Goal: Check status: Check status

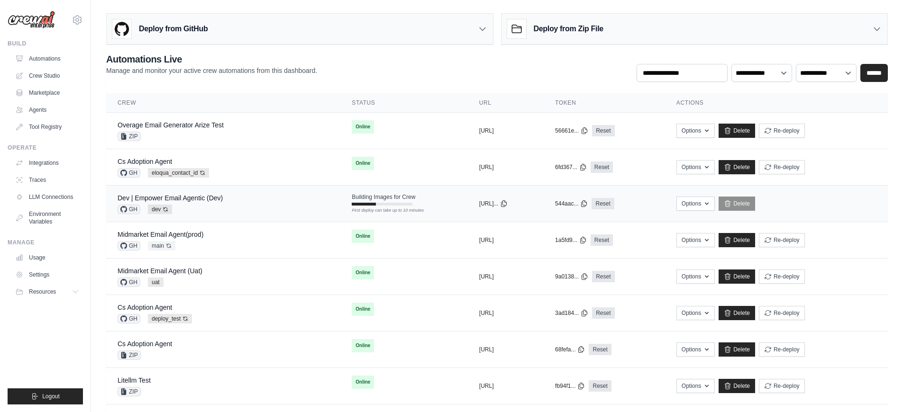
click at [265, 200] on div "Dev | Empower Email Agentic (Dev) GH dev Auto-deploy enabled" at bounding box center [223, 203] width 211 height 21
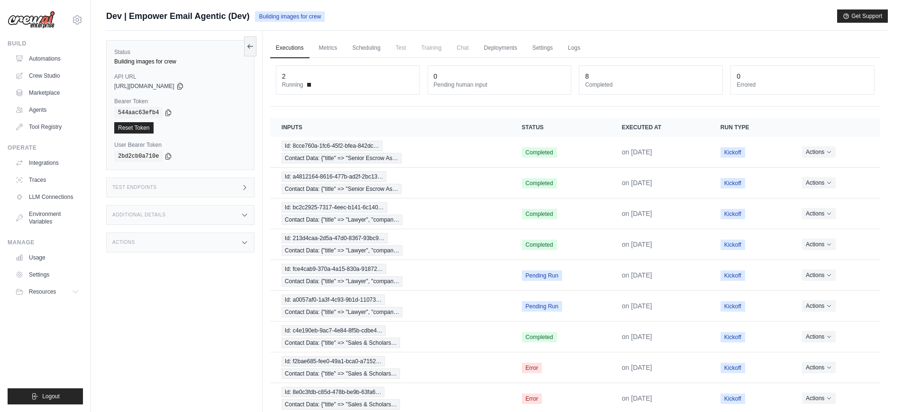
click at [239, 191] on div "Test Endpoints" at bounding box center [180, 188] width 148 height 20
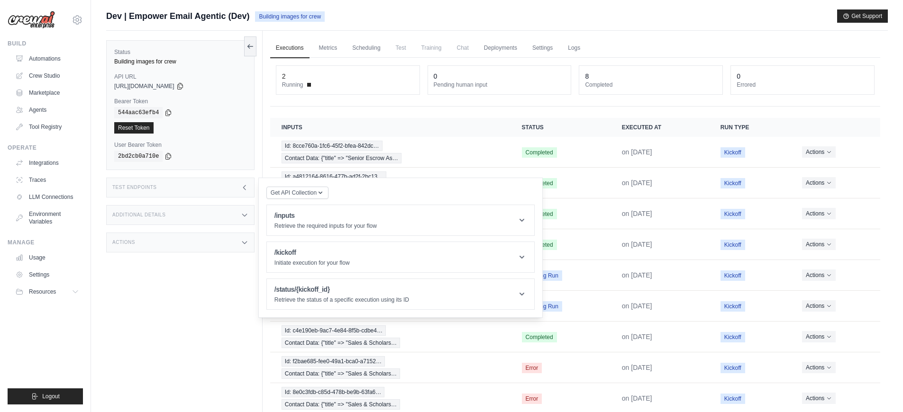
click at [239, 191] on div "Test Endpoints" at bounding box center [180, 188] width 148 height 20
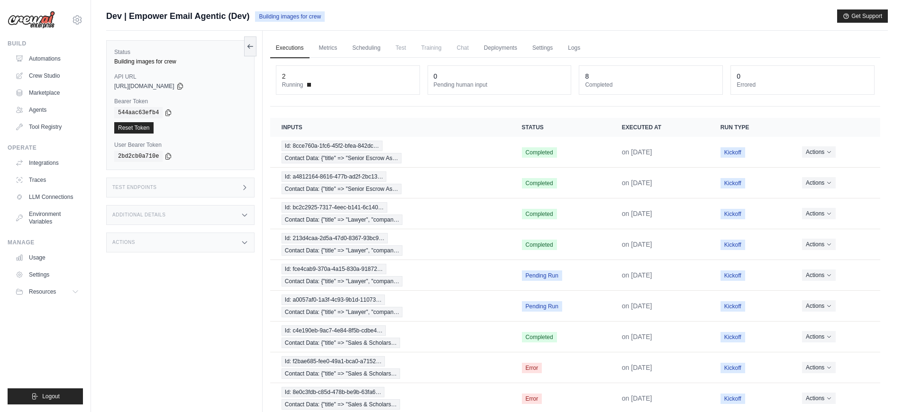
click at [217, 218] on div "Additional Details" at bounding box center [180, 215] width 148 height 20
click at [221, 191] on div "Test Endpoints" at bounding box center [180, 188] width 148 height 20
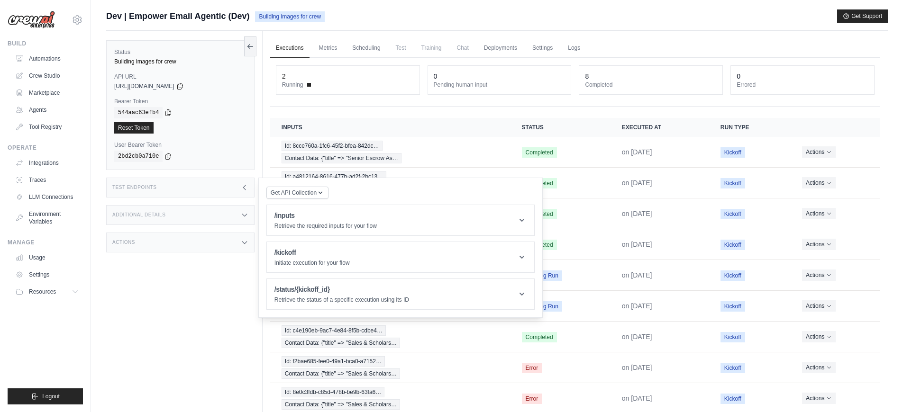
click at [221, 239] on div "Actions" at bounding box center [180, 243] width 148 height 20
click at [764, 125] on th "Run Type" at bounding box center [750, 127] width 82 height 19
click at [186, 359] on div "Status Building images for crew API URL copied https://empower-email-agentic-0a…" at bounding box center [184, 237] width 156 height 412
click at [225, 180] on div "Test Endpoints" at bounding box center [180, 188] width 148 height 20
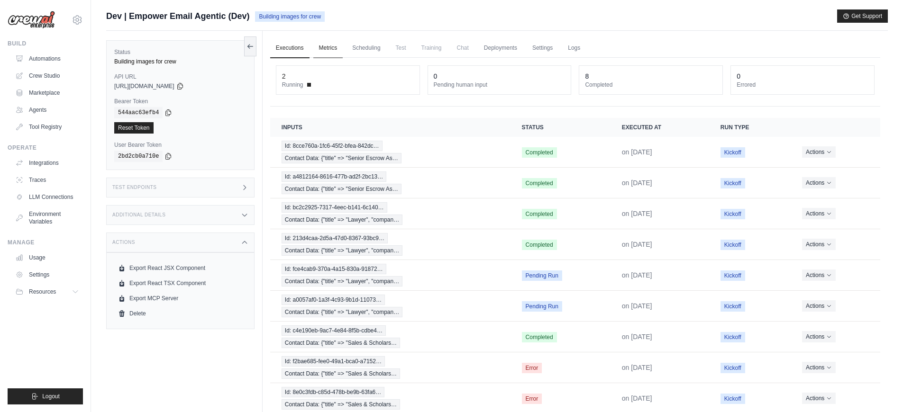
click at [328, 48] on link "Metrics" at bounding box center [328, 48] width 30 height 20
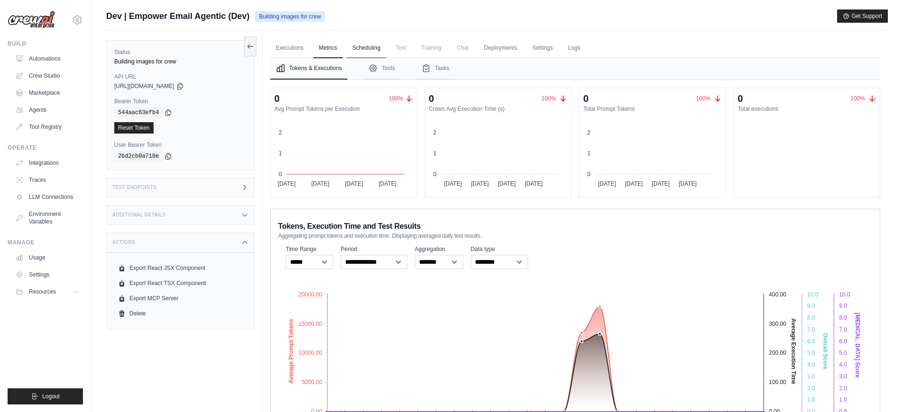
click at [372, 51] on link "Scheduling" at bounding box center [365, 48] width 39 height 20
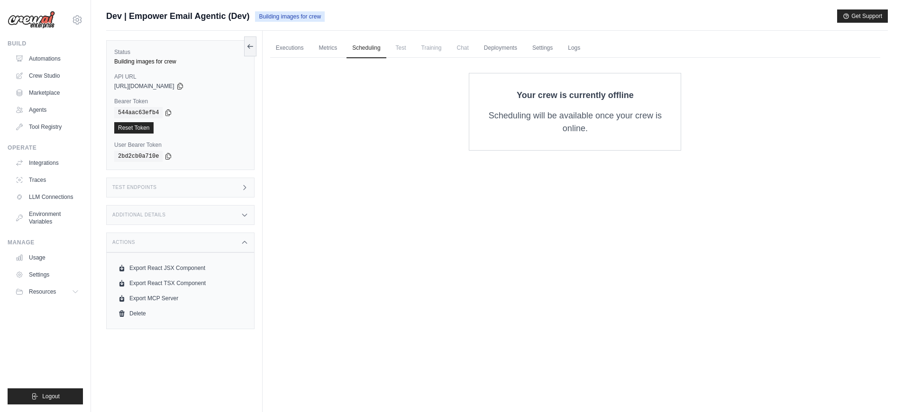
click at [410, 52] on span "Test" at bounding box center [401, 47] width 22 height 19
click at [494, 52] on link "Deployments" at bounding box center [500, 48] width 45 height 20
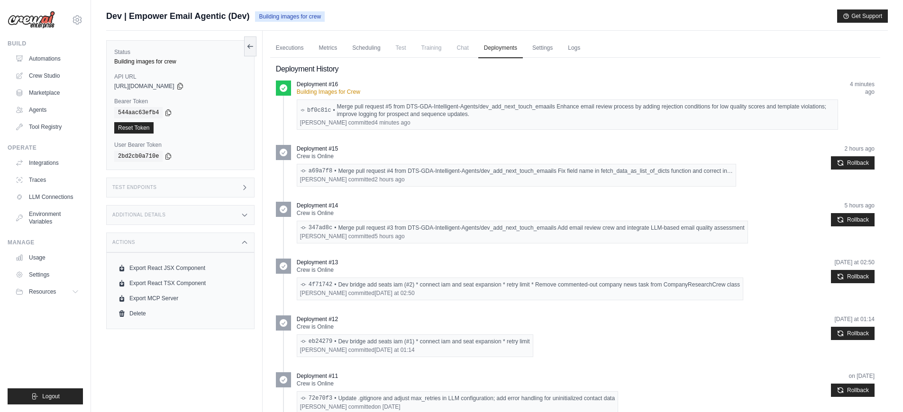
click at [404, 51] on span "Test" at bounding box center [401, 47] width 22 height 19
click at [420, 50] on span "Training" at bounding box center [432, 47] width 32 height 19
click at [540, 52] on link "Settings" at bounding box center [543, 48] width 32 height 20
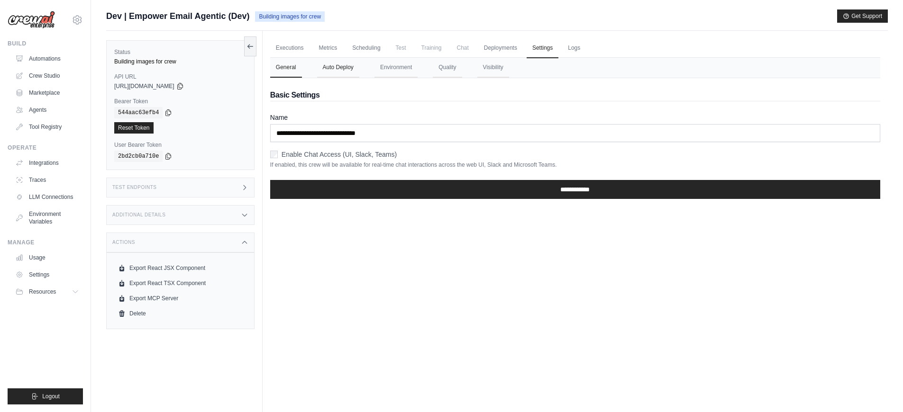
click at [336, 74] on button "Auto Deploy" at bounding box center [338, 68] width 42 height 20
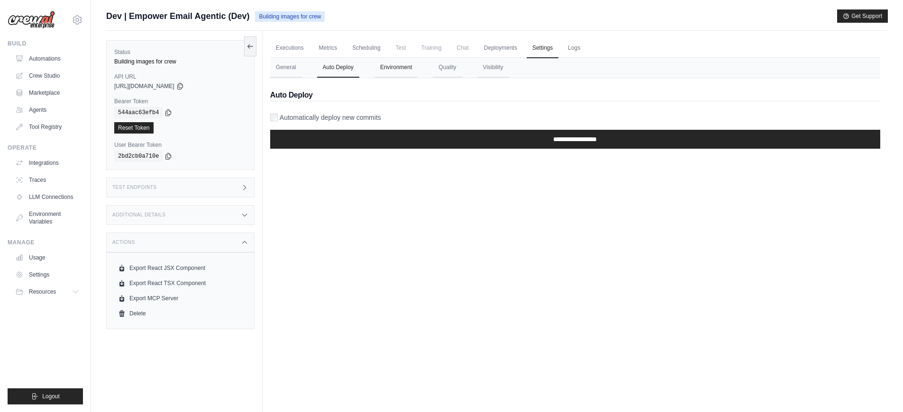
click at [398, 73] on button "Environment" at bounding box center [395, 68] width 43 height 20
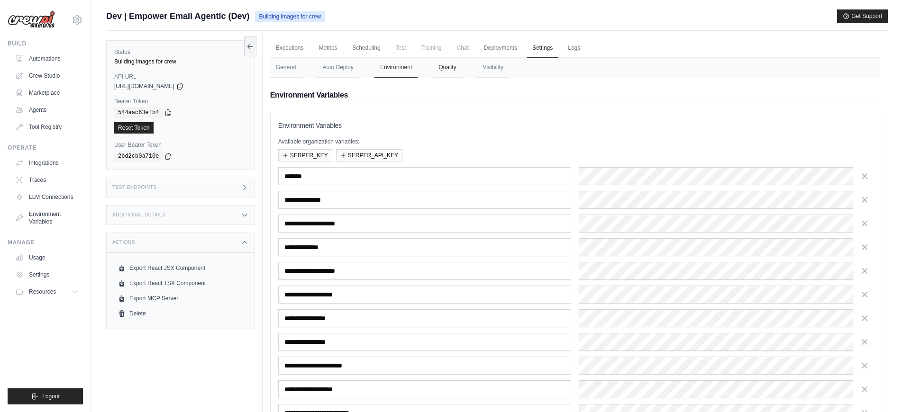
click at [447, 76] on button "Quality" at bounding box center [447, 68] width 29 height 20
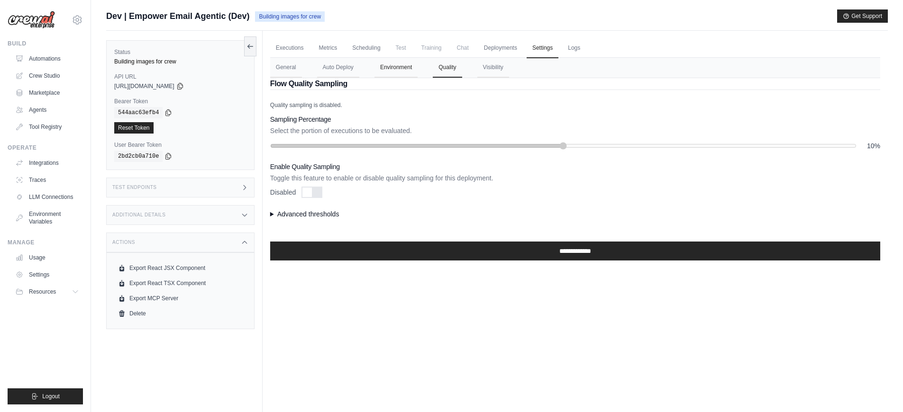
click at [391, 70] on button "Environment" at bounding box center [395, 68] width 43 height 20
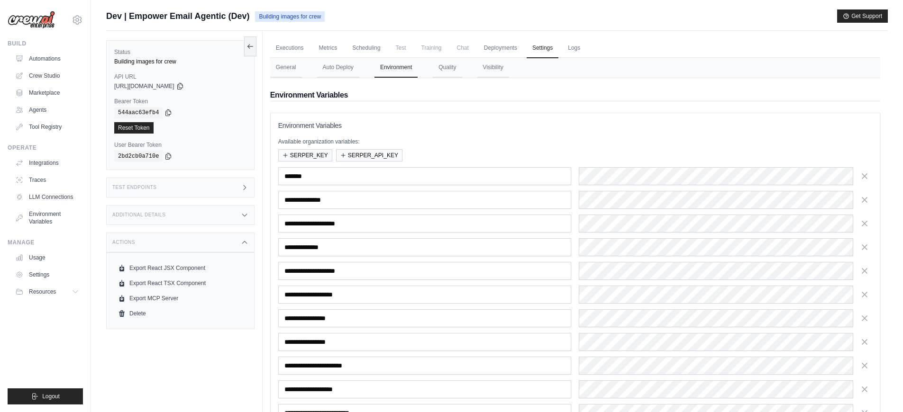
scroll to position [162, 0]
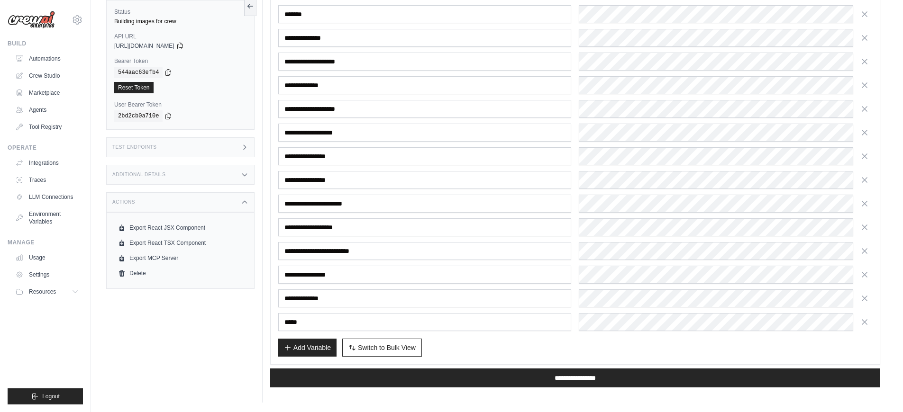
click at [416, 351] on button "Switch to Bulk View Switch to Table View" at bounding box center [382, 348] width 80 height 18
type textarea "**********"
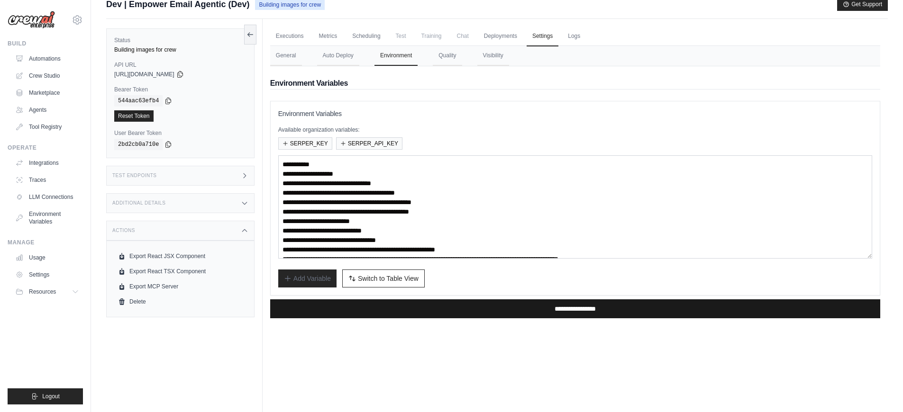
scroll to position [6, 0]
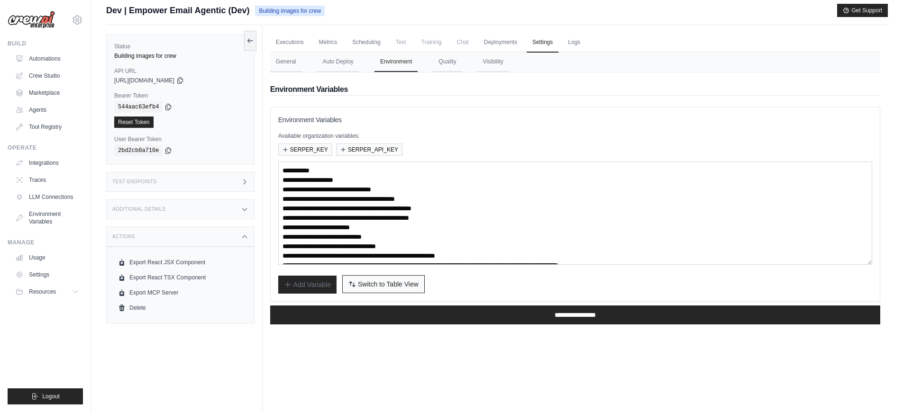
click at [413, 289] on span "Switch to Table View" at bounding box center [388, 284] width 61 height 9
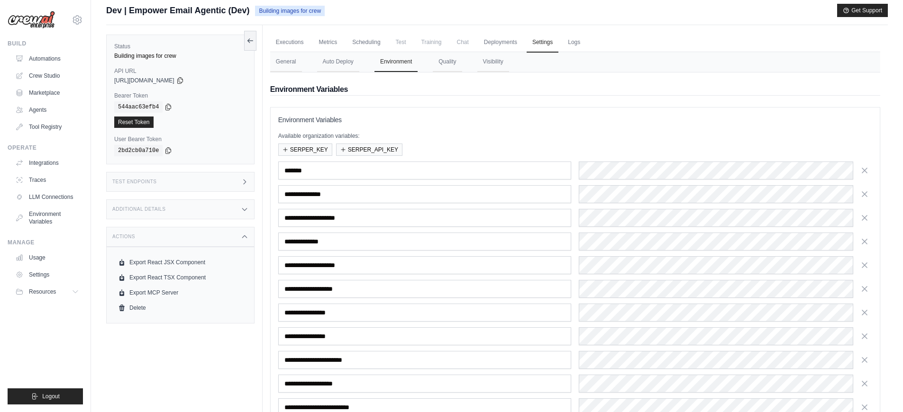
scroll to position [0, 0]
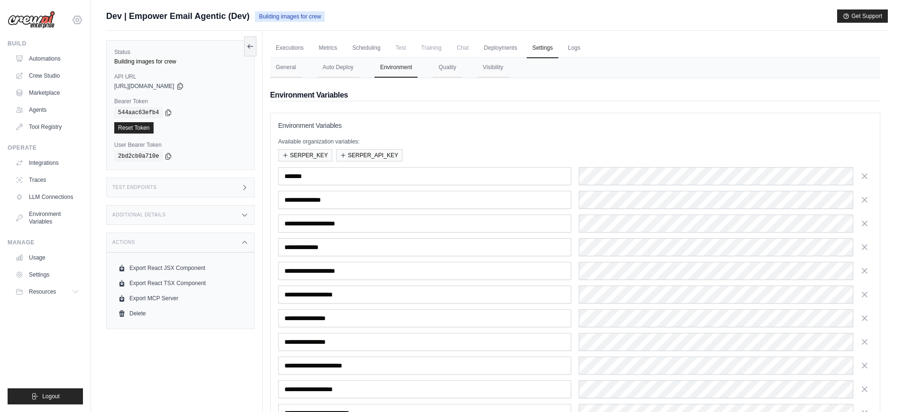
click at [76, 21] on icon at bounding box center [77, 19] width 3 height 3
click at [146, 355] on div "Status Building images for crew API URL copied https://empower-email-agentic-0a…" at bounding box center [184, 237] width 156 height 412
click at [450, 70] on button "Quality" at bounding box center [447, 68] width 29 height 20
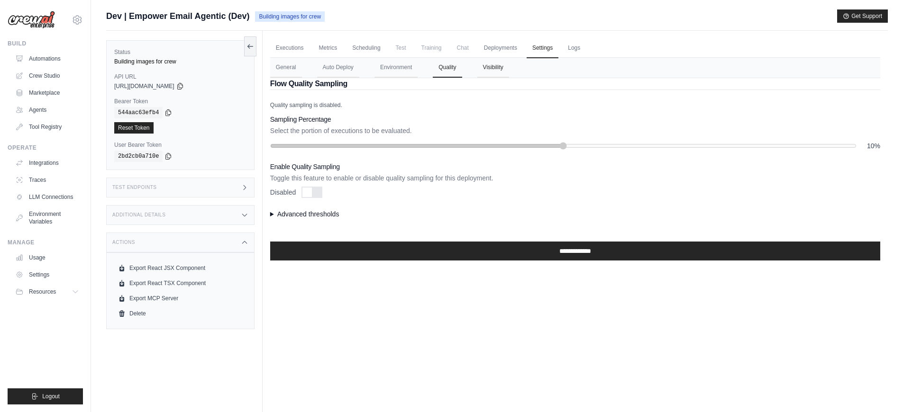
click at [502, 72] on button "Visibility" at bounding box center [493, 68] width 32 height 20
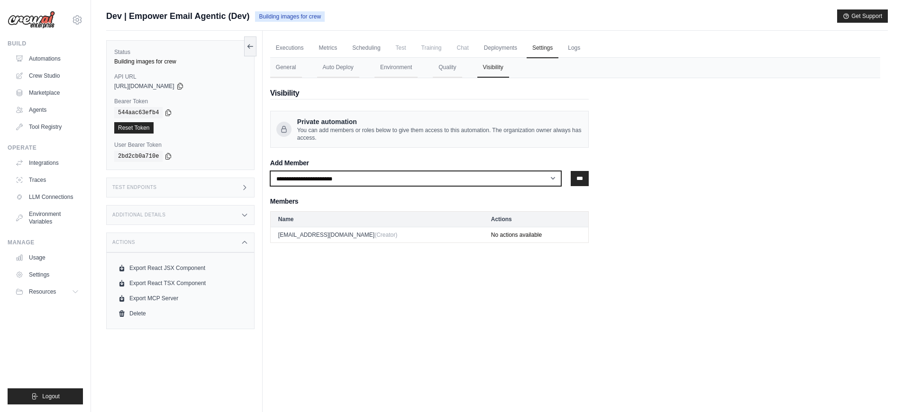
click at [441, 179] on select "**********" at bounding box center [415, 178] width 291 height 15
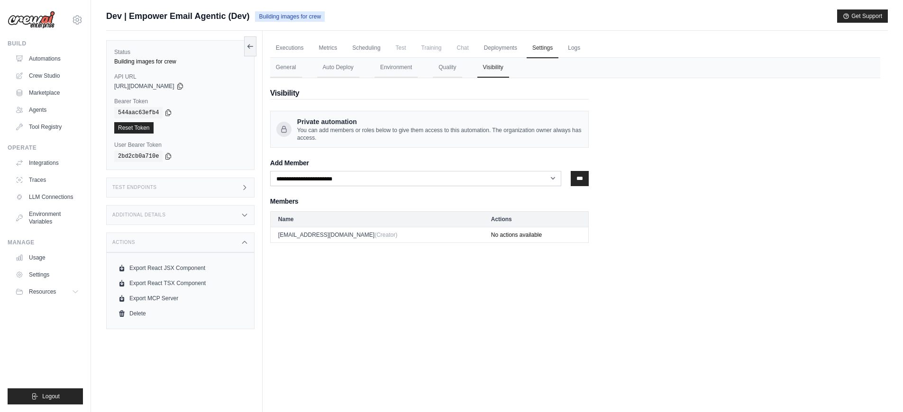
click at [441, 161] on h3 "Add Member" at bounding box center [429, 163] width 318 height 8
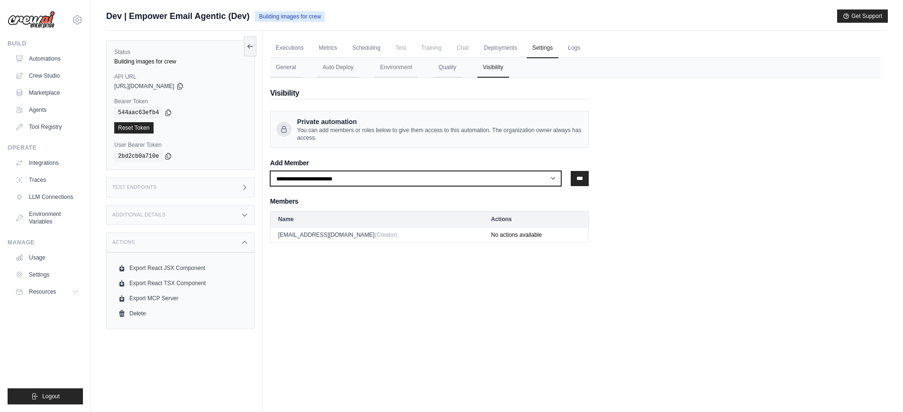
click at [449, 175] on select "**********" at bounding box center [415, 178] width 291 height 15
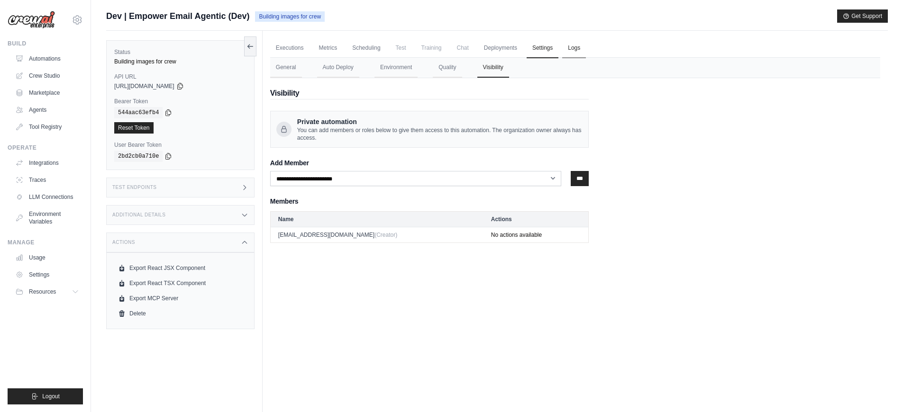
click at [572, 45] on link "Logs" at bounding box center [574, 48] width 24 height 20
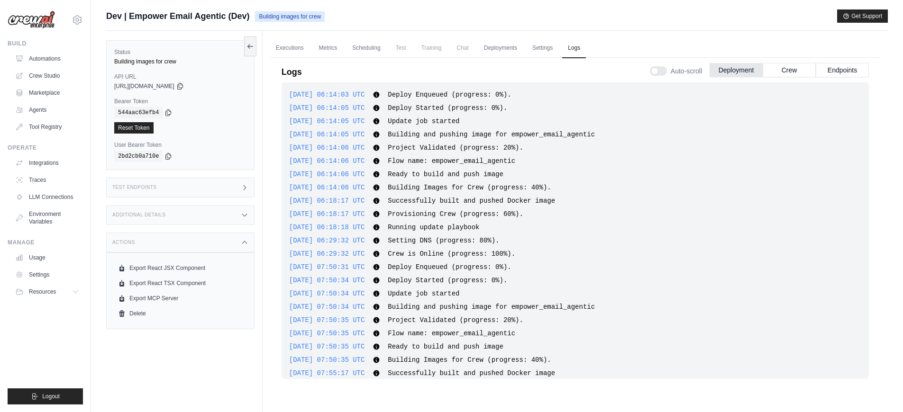
scroll to position [564, 0]
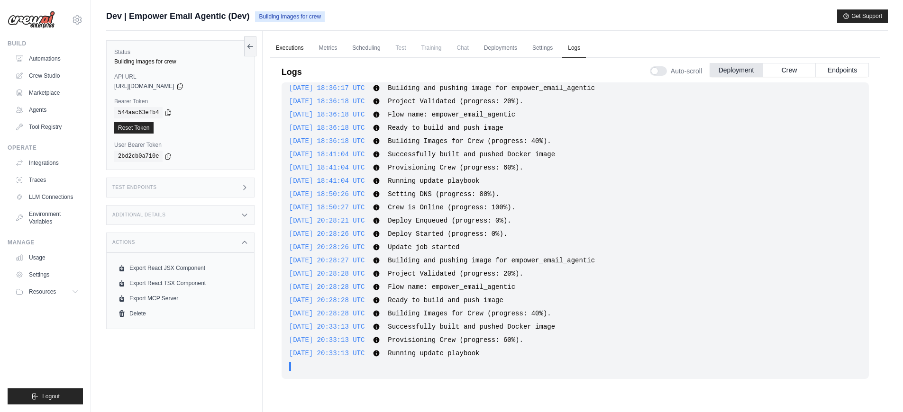
click at [301, 45] on link "Executions" at bounding box center [289, 48] width 39 height 20
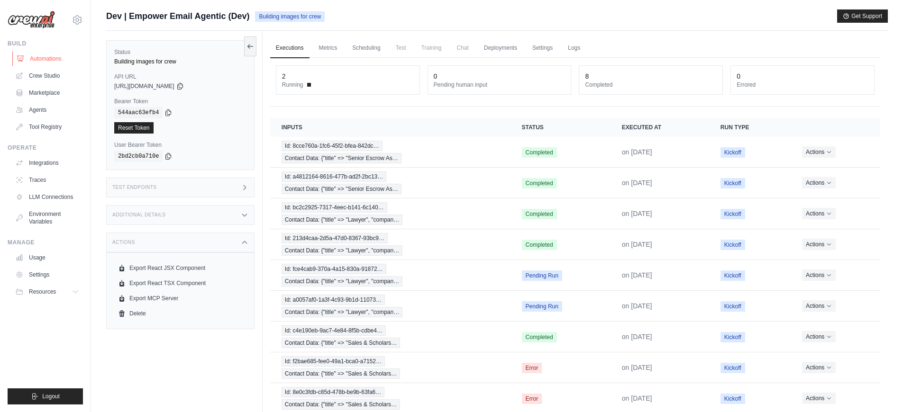
click at [45, 62] on link "Automations" at bounding box center [48, 58] width 72 height 15
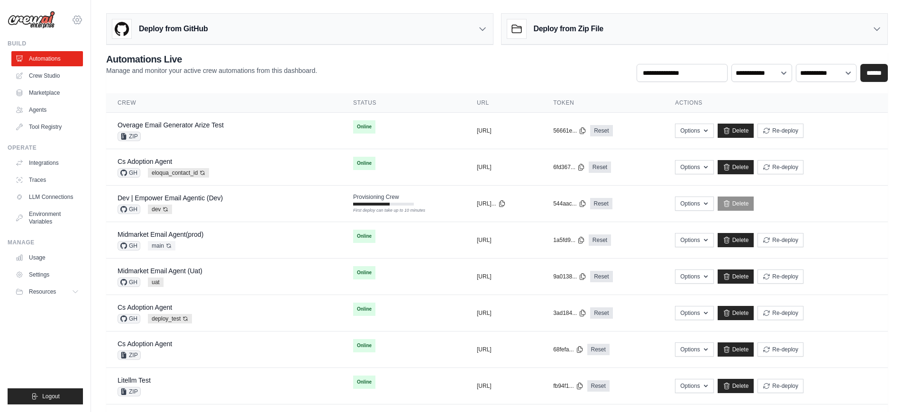
click at [75, 22] on icon at bounding box center [77, 19] width 11 height 11
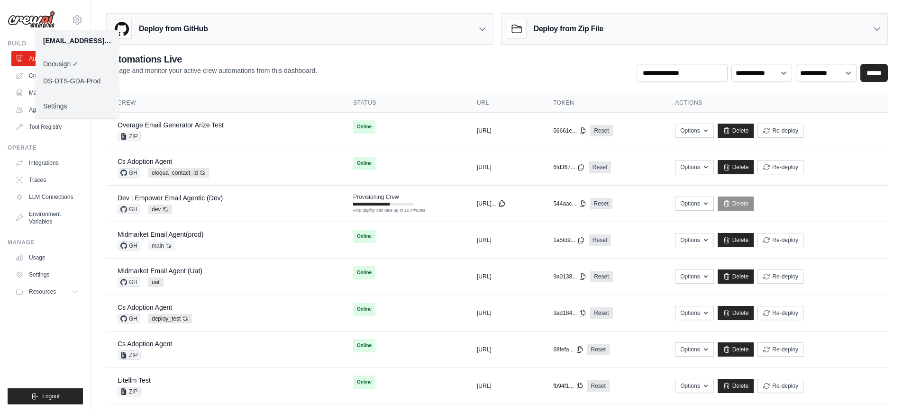
click at [345, 75] on div "**********" at bounding box center [496, 67] width 781 height 29
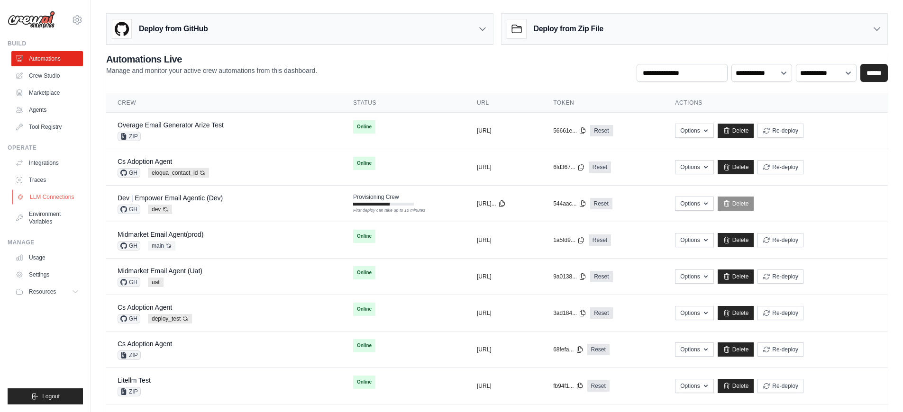
click at [47, 191] on link "LLM Connections" at bounding box center [48, 197] width 72 height 15
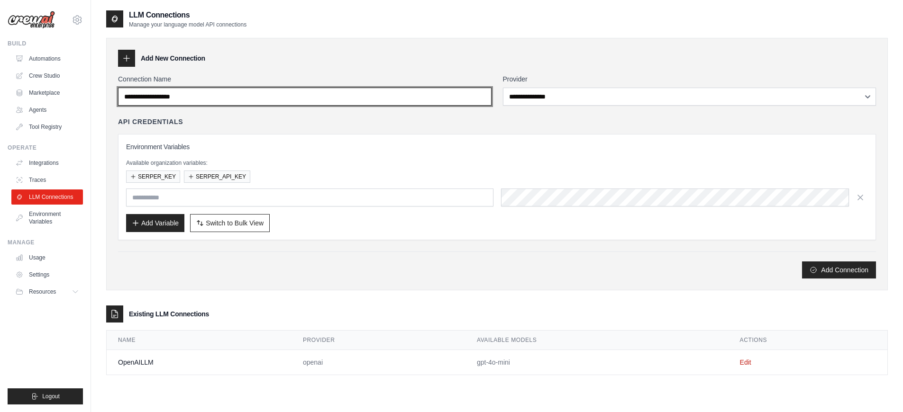
click at [320, 95] on input "Connection Name" at bounding box center [304, 97] width 373 height 18
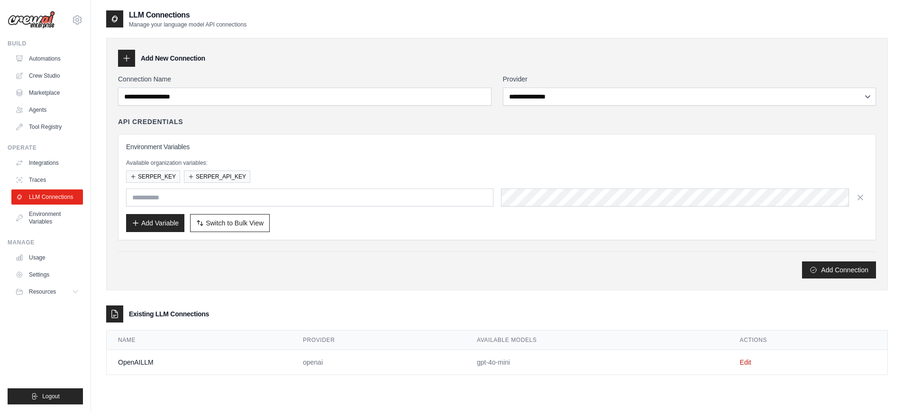
click at [332, 123] on div "API Credentials" at bounding box center [497, 121] width 758 height 9
click at [54, 114] on link "Agents" at bounding box center [48, 109] width 72 height 15
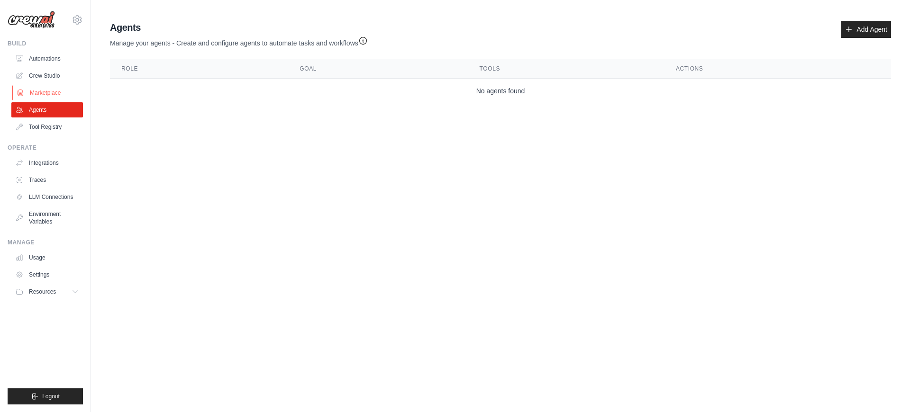
click at [53, 97] on link "Marketplace" at bounding box center [48, 92] width 72 height 15
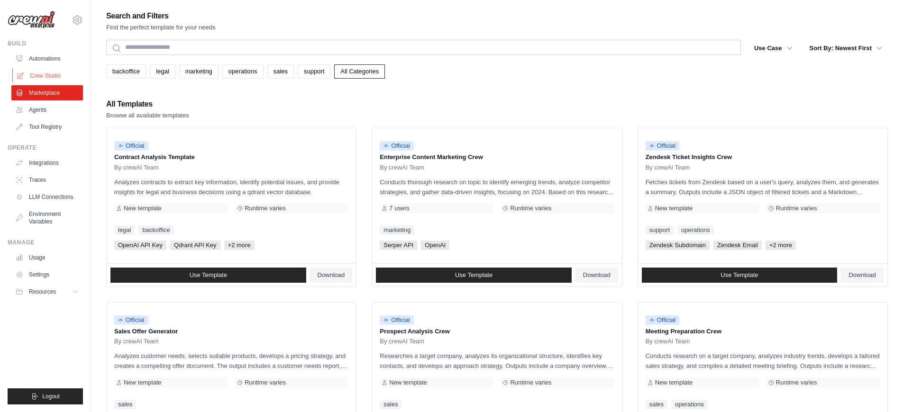
click at [36, 82] on link "Crew Studio" at bounding box center [48, 75] width 72 height 15
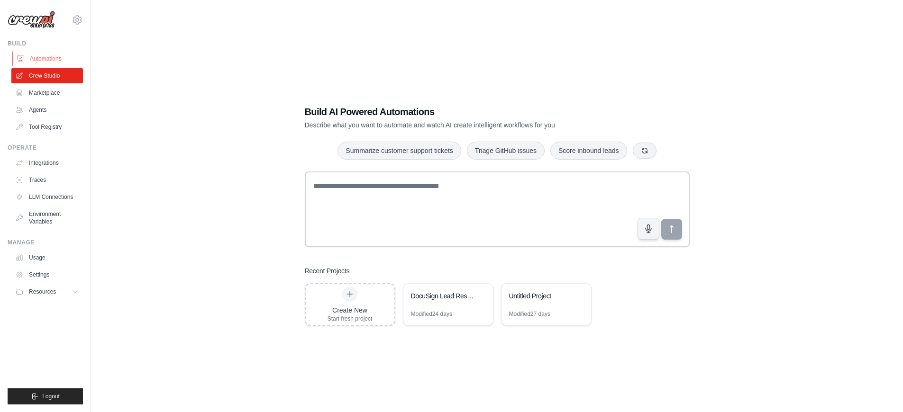
click at [38, 63] on link "Automations" at bounding box center [48, 58] width 72 height 15
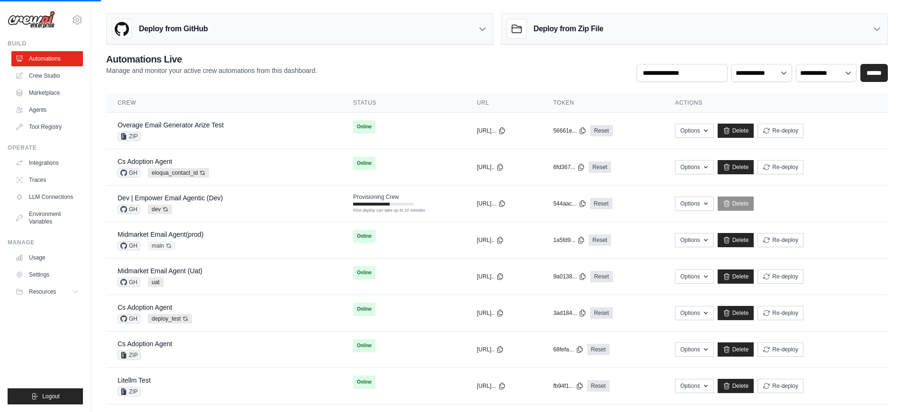
click at [41, 57] on link "Automations" at bounding box center [47, 58] width 72 height 15
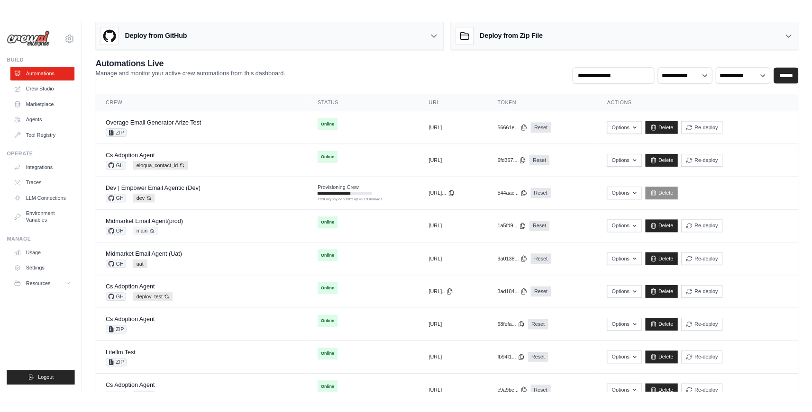
scroll to position [18, 0]
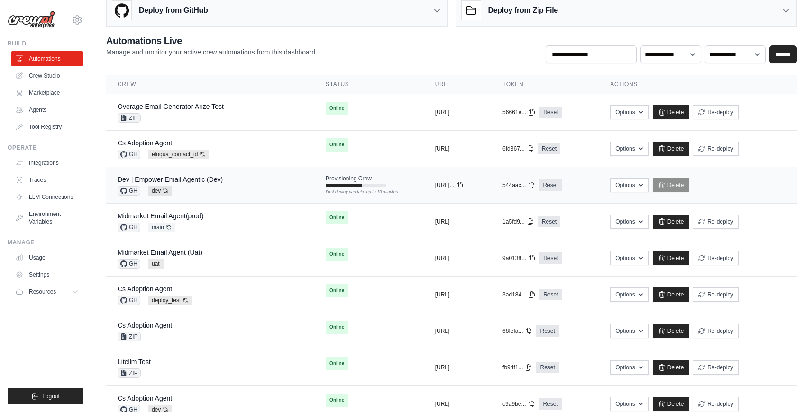
click at [258, 187] on div "Dev | Empower Email Agentic (Dev) GH dev Auto-deploy enabled" at bounding box center [210, 185] width 185 height 21
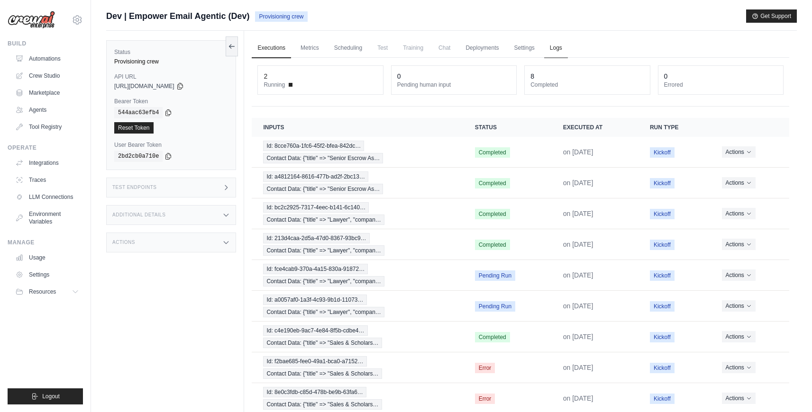
click at [549, 45] on link "Logs" at bounding box center [556, 48] width 24 height 20
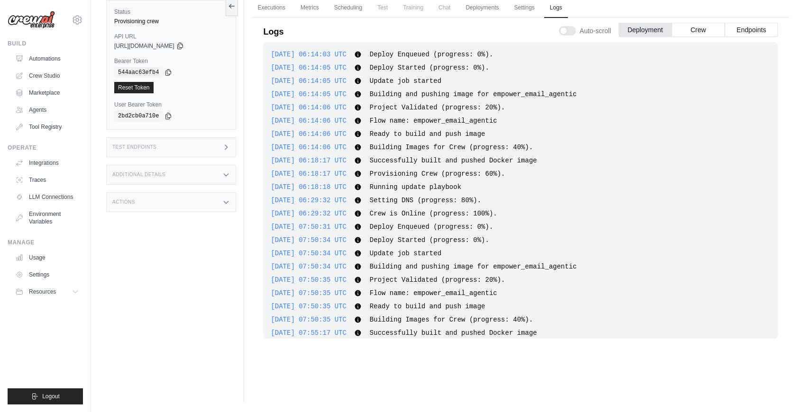
scroll to position [515, 0]
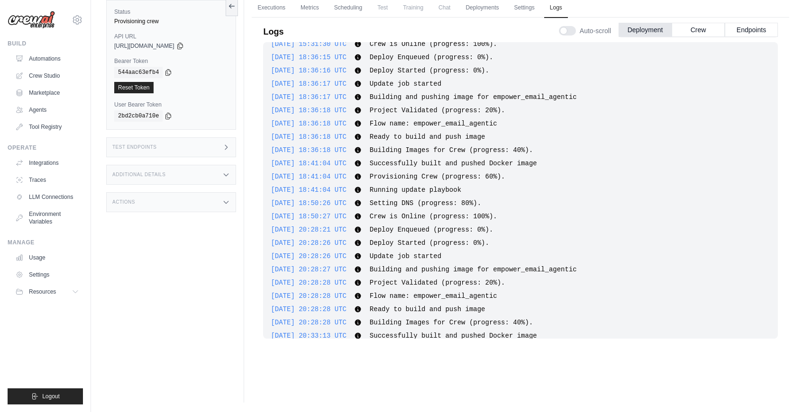
click at [467, 214] on span "Crew is Online (progress: 100%)." at bounding box center [433, 217] width 127 height 8
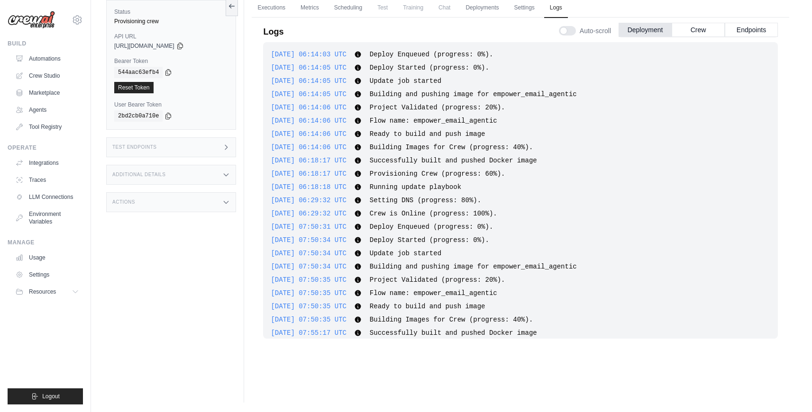
scroll to position [550, 0]
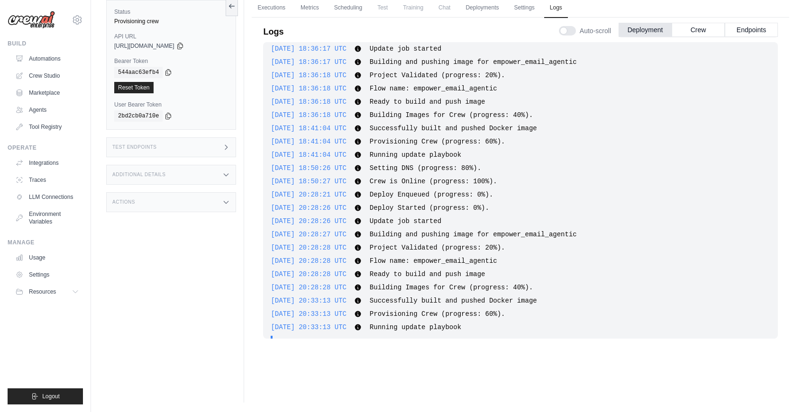
click at [441, 314] on span "Provisioning Crew (progress: 60%)." at bounding box center [438, 314] width 136 height 8
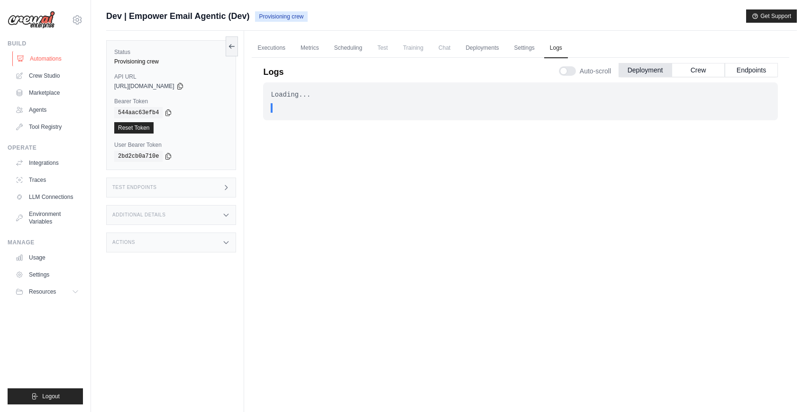
click at [54, 56] on link "Automations" at bounding box center [48, 58] width 72 height 15
